Goal: Use online tool/utility: Utilize a website feature to perform a specific function

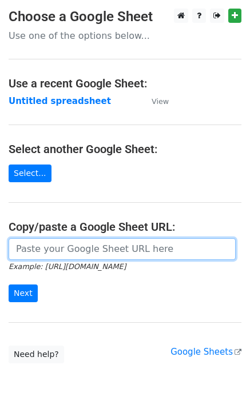
click at [70, 255] on input "url" at bounding box center [122, 249] width 227 height 22
paste input "[URL][DOMAIN_NAME]"
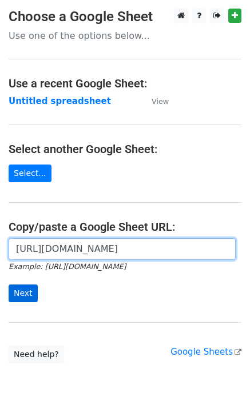
type input "[URL][DOMAIN_NAME]"
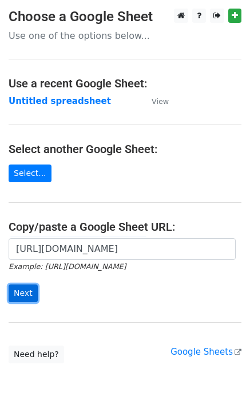
scroll to position [0, 0]
click at [17, 296] on input "Next" at bounding box center [23, 294] width 29 height 18
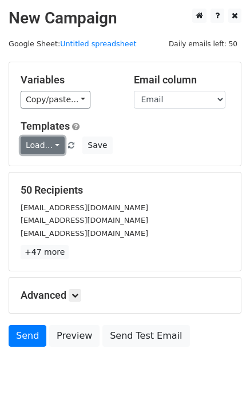
click at [31, 150] on link "Load..." at bounding box center [43, 146] width 44 height 18
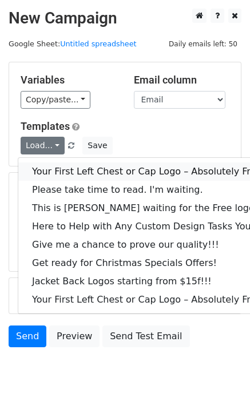
click at [52, 175] on link "Your First Left Chest or Cap Logo – Absolutely Free" at bounding box center [154, 171] width 273 height 18
